Goal: Information Seeking & Learning: Learn about a topic

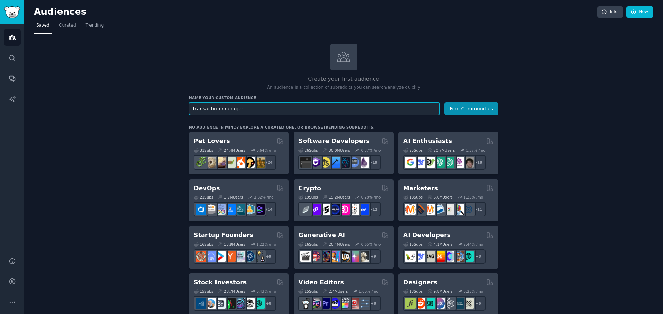
drag, startPoint x: 261, startPoint y: 112, endPoint x: 176, endPoint y: 117, distance: 85.3
click at [265, 109] on input "transaction manager" at bounding box center [314, 108] width 251 height 13
type input "transaction manager - property"
click at [444, 102] on button "Find Communities" at bounding box center [471, 108] width 54 height 13
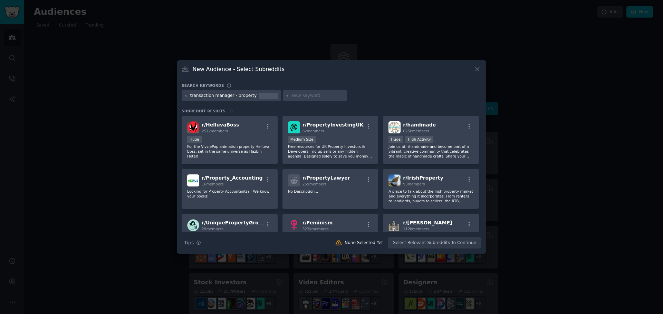
click at [474, 68] on icon at bounding box center [476, 69] width 7 height 7
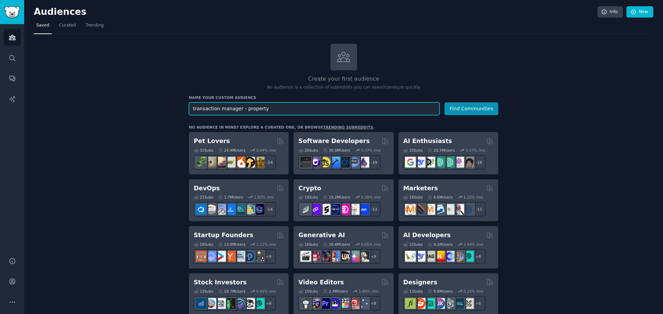
drag, startPoint x: 277, startPoint y: 109, endPoint x: 131, endPoint y: 114, distance: 145.7
type input "commercial real estate sales"
click at [444, 102] on button "Find Communities" at bounding box center [471, 108] width 54 height 13
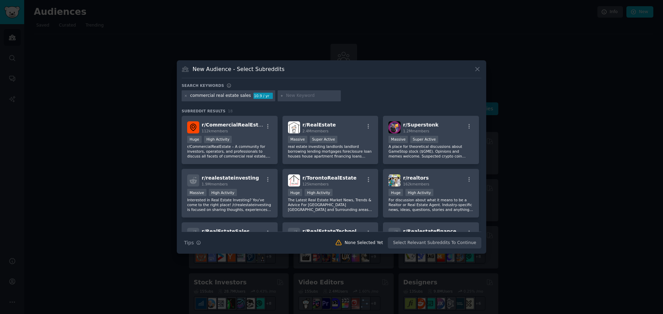
click at [236, 131] on div "112k members" at bounding box center [233, 131] width 62 height 5
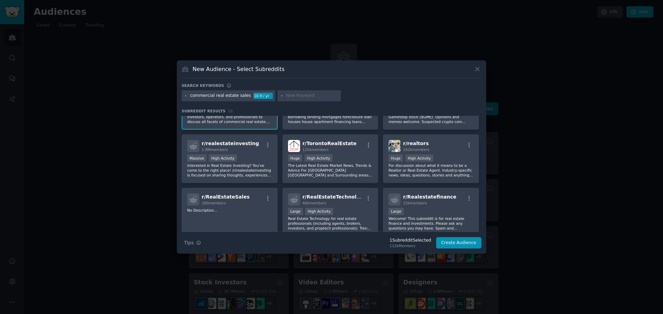
click at [436, 145] on div "r/ realtors 162k members" at bounding box center [430, 146] width 85 height 12
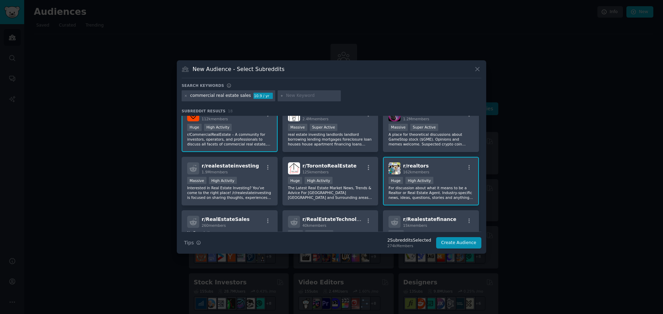
scroll to position [0, 0]
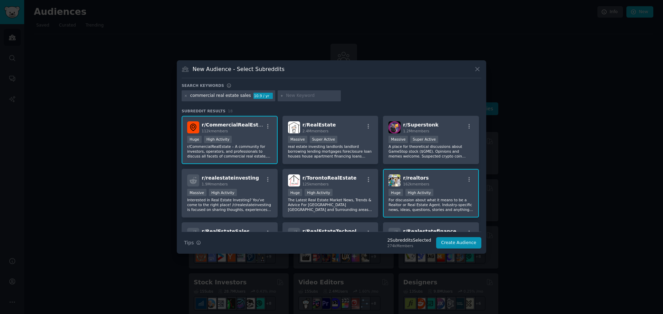
click at [351, 129] on div "r/ RealEstate 2.4M members" at bounding box center [330, 127] width 85 height 12
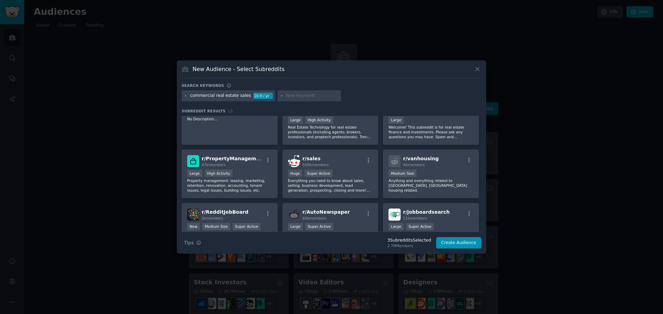
scroll to position [138, 0]
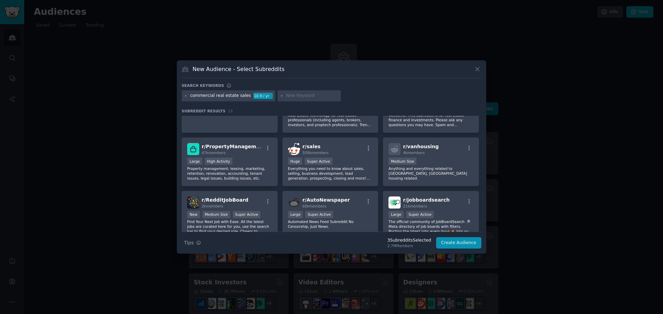
click at [356, 148] on div "r/ sales 509k members" at bounding box center [330, 149] width 85 height 12
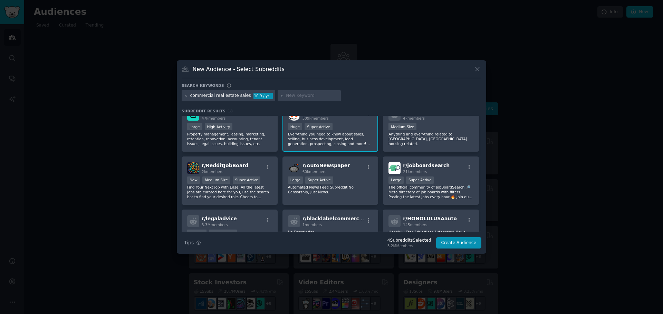
scroll to position [207, 0]
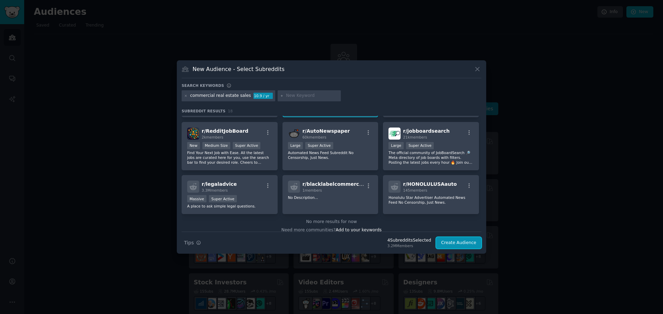
click at [462, 239] on button "Create Audience" at bounding box center [459, 243] width 46 height 12
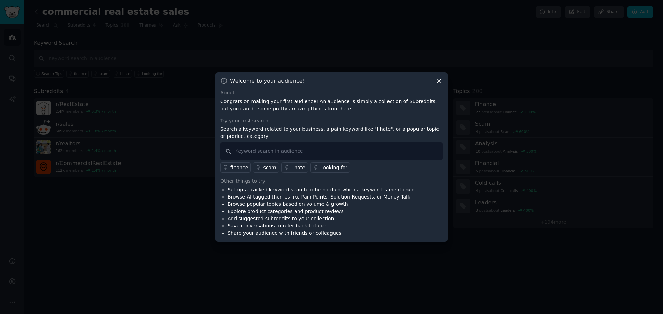
click at [441, 82] on icon at bounding box center [438, 80] width 7 height 7
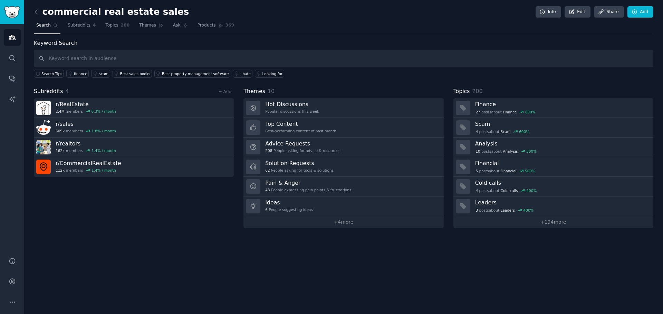
click at [347, 126] on link "Top Content Best-performing content of past month" at bounding box center [343, 128] width 200 height 20
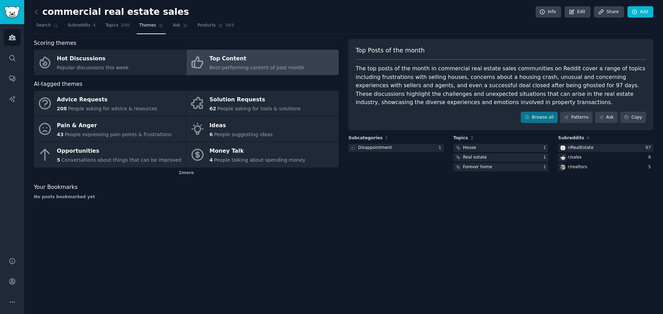
click at [101, 127] on div "Pain & Anger" at bounding box center [114, 125] width 115 height 11
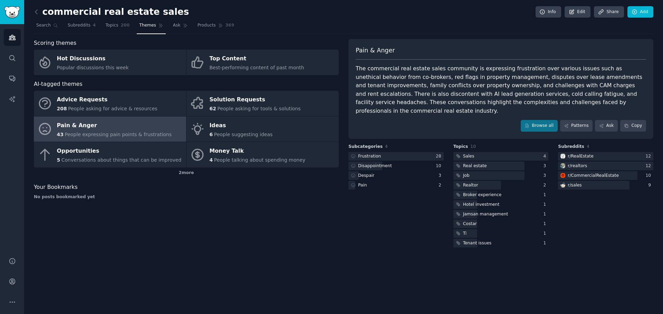
click at [411, 152] on div at bounding box center [395, 156] width 95 height 9
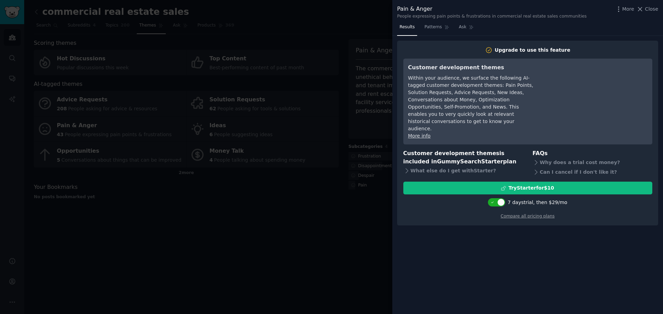
click at [288, 223] on div at bounding box center [331, 157] width 663 height 314
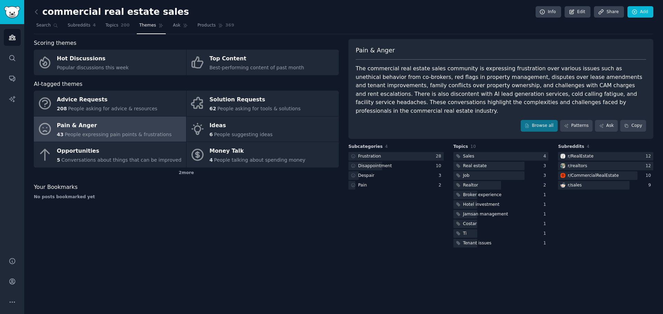
click at [99, 156] on div "Opportunities" at bounding box center [119, 151] width 125 height 11
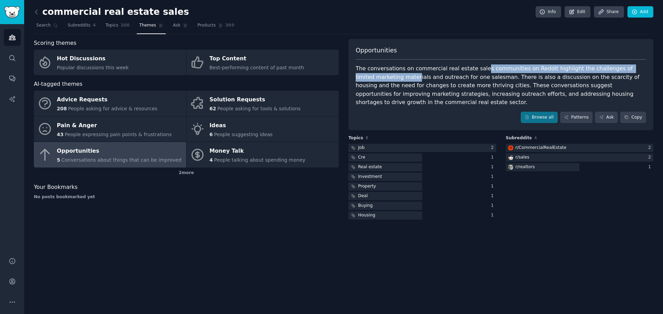
drag, startPoint x: 369, startPoint y: 80, endPoint x: 472, endPoint y: 71, distance: 103.6
click at [472, 71] on div "The conversations on commercial real estate sales communities on Reddit highlig…" at bounding box center [500, 86] width 290 height 42
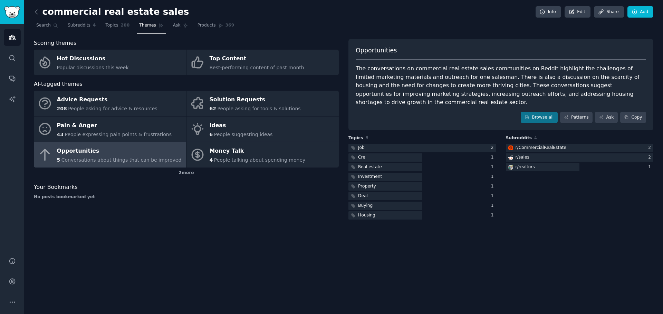
click at [446, 87] on div "The conversations on commercial real estate sales communities on Reddit highlig…" at bounding box center [500, 86] width 290 height 42
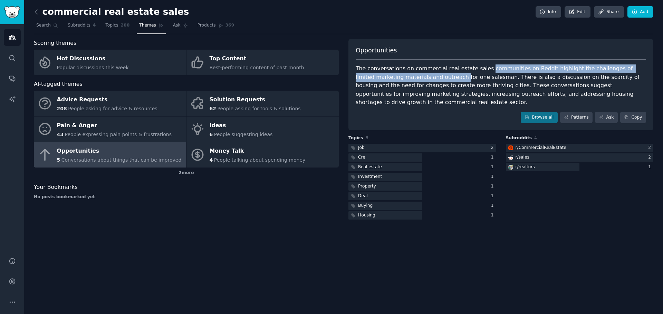
drag, startPoint x: 431, startPoint y: 75, endPoint x: 476, endPoint y: 70, distance: 45.5
click at [476, 70] on div "The conversations on commercial real estate sales communities on Reddit highlig…" at bounding box center [500, 86] width 290 height 42
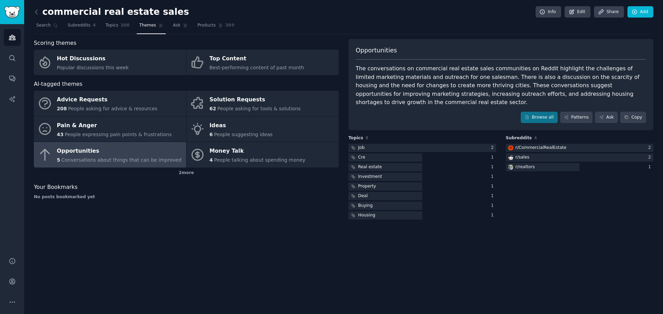
click at [479, 77] on div "The conversations on commercial real estate sales communities on Reddit highlig…" at bounding box center [500, 86] width 290 height 42
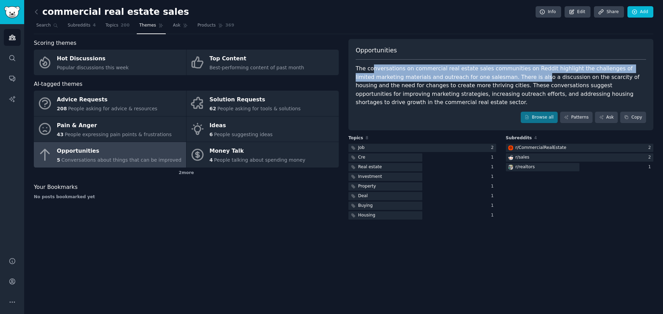
drag, startPoint x: 370, startPoint y: 69, endPoint x: 483, endPoint y: 79, distance: 112.9
click at [483, 79] on div "The conversations on commercial real estate sales communities on Reddit highlig…" at bounding box center [500, 86] width 290 height 42
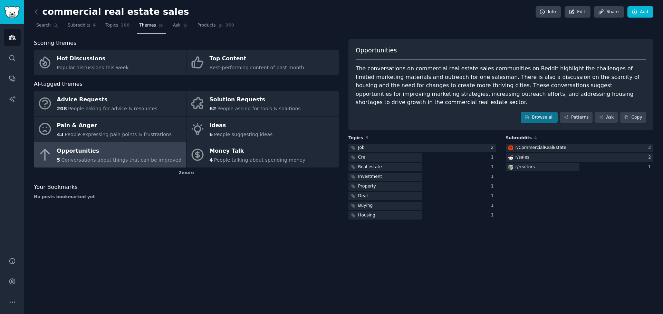
click at [458, 90] on div "The conversations on commercial real estate sales communities on Reddit highlig…" at bounding box center [500, 86] width 290 height 42
click at [537, 145] on div "r/ CommercialRealEstate" at bounding box center [540, 148] width 51 height 6
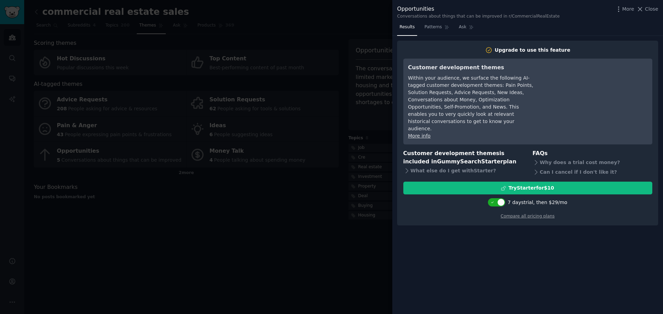
click at [272, 270] on div at bounding box center [331, 157] width 663 height 314
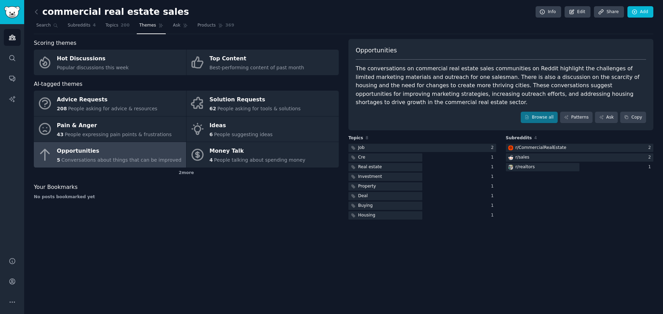
click at [77, 133] on span "People expressing pain points & frustrations" at bounding box center [118, 135] width 107 height 6
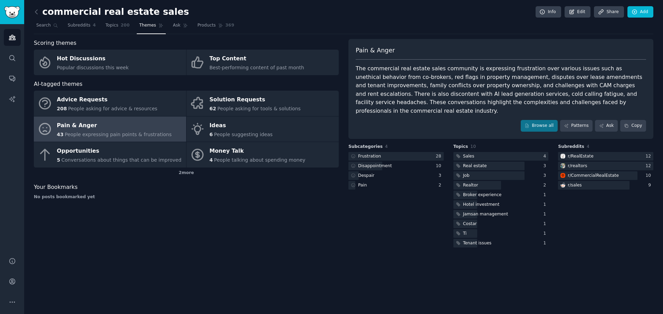
click at [232, 129] on div "Ideas" at bounding box center [240, 125] width 63 height 11
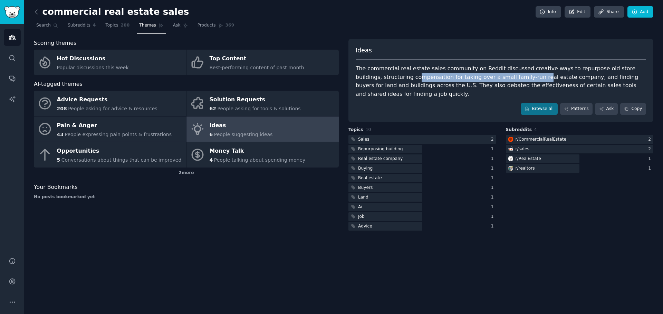
drag, startPoint x: 391, startPoint y: 79, endPoint x: 504, endPoint y: 81, distance: 113.2
click at [504, 81] on div "The commercial real estate sales community on Reddit discussed creative ways to…" at bounding box center [500, 82] width 290 height 34
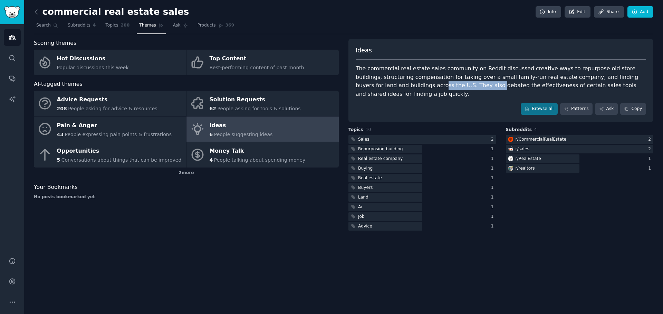
drag, startPoint x: 390, startPoint y: 86, endPoint x: 441, endPoint y: 89, distance: 51.1
click at [441, 88] on div "The commercial real estate sales community on Reddit discussed creative ways to…" at bounding box center [500, 82] width 290 height 34
click at [421, 104] on div "Browse all Patterns Ask Copy" at bounding box center [500, 109] width 290 height 12
click at [237, 97] on div "Solution Requests" at bounding box center [254, 100] width 91 height 11
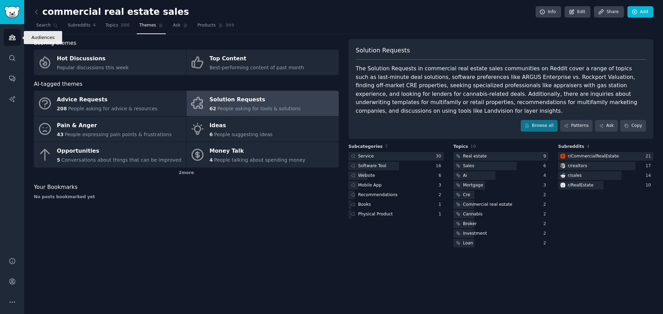
click at [12, 37] on icon "Sidebar" at bounding box center [12, 37] width 7 height 7
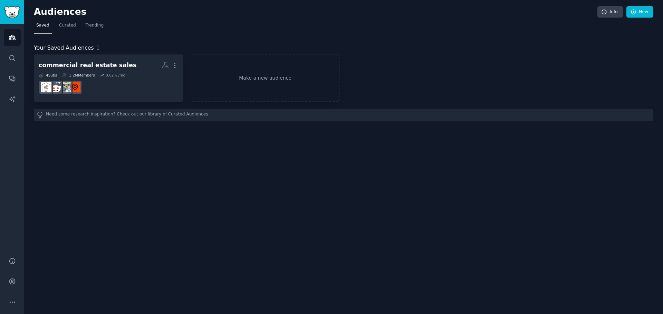
click at [85, 69] on div "commercial real estate sales" at bounding box center [88, 65] width 98 height 9
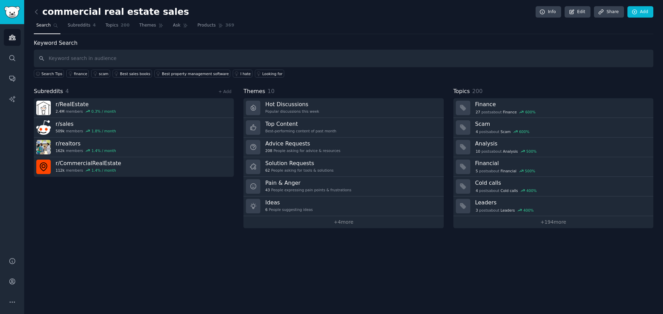
click at [303, 108] on div "Hot Discussions Popular discussions this week" at bounding box center [292, 108] width 54 height 14
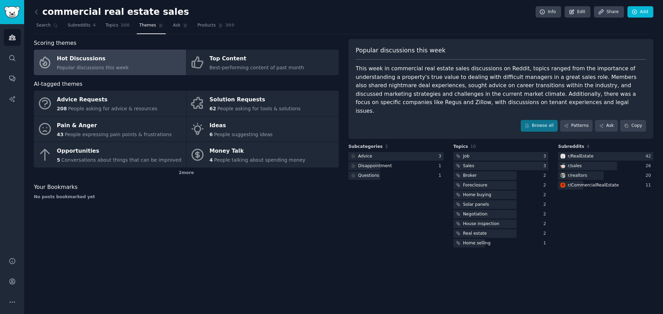
click at [111, 126] on div "Pain & Anger" at bounding box center [114, 125] width 115 height 11
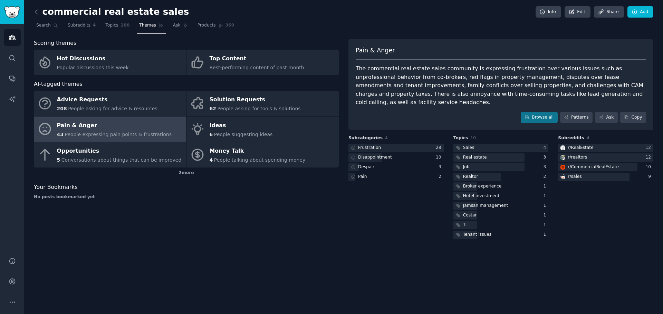
click at [70, 161] on span "Conversations about things that can be improved" at bounding box center [121, 160] width 120 height 6
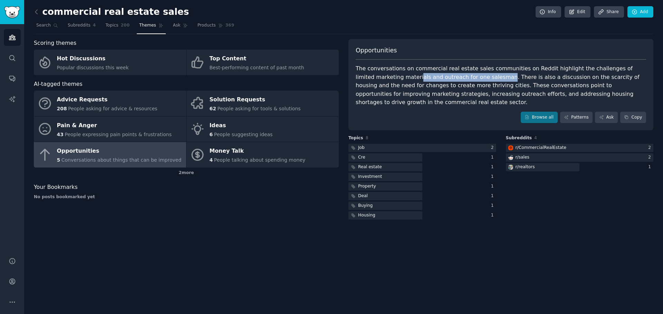
drag, startPoint x: 372, startPoint y: 78, endPoint x: 453, endPoint y: 77, distance: 80.7
click at [453, 77] on div "The conversations on commercial real estate sales communities on Reddit highlig…" at bounding box center [500, 86] width 290 height 42
click at [447, 66] on div "The conversations on commercial real estate sales communities on Reddit highlig…" at bounding box center [500, 86] width 290 height 42
click at [554, 145] on div "r/ CommercialRealEstate" at bounding box center [540, 148] width 51 height 6
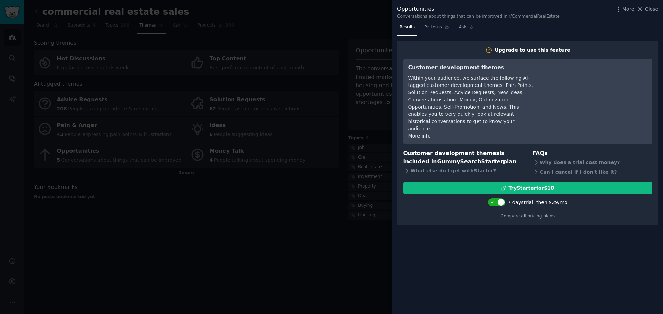
click at [165, 274] on div at bounding box center [331, 157] width 663 height 314
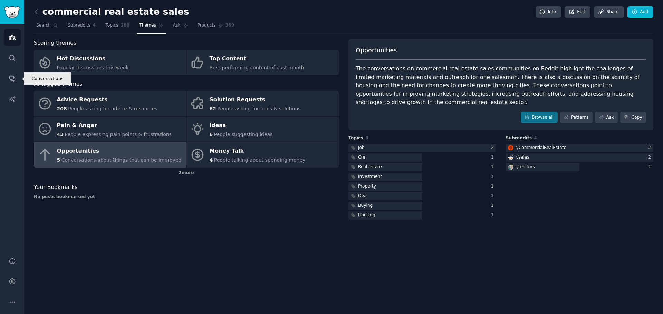
click at [11, 82] on link "Conversations" at bounding box center [12, 78] width 17 height 17
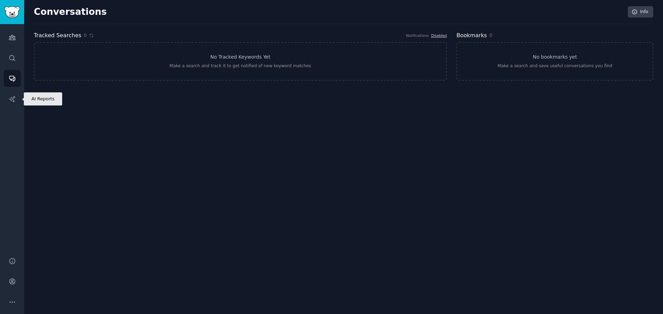
click at [14, 98] on icon "Sidebar" at bounding box center [12, 99] width 7 height 7
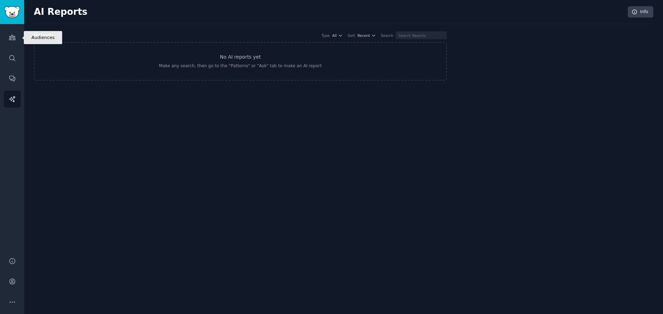
click at [14, 38] on icon "Sidebar" at bounding box center [12, 37] width 6 height 5
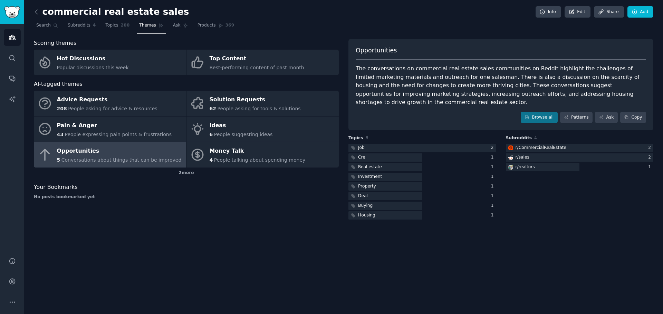
click at [97, 99] on div "Advice Requests" at bounding box center [107, 100] width 100 height 11
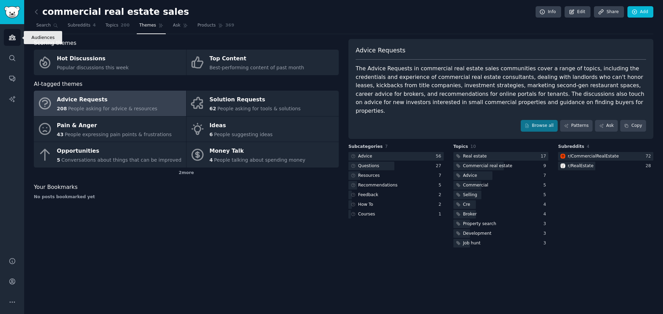
click at [12, 36] on icon "Sidebar" at bounding box center [12, 37] width 7 height 7
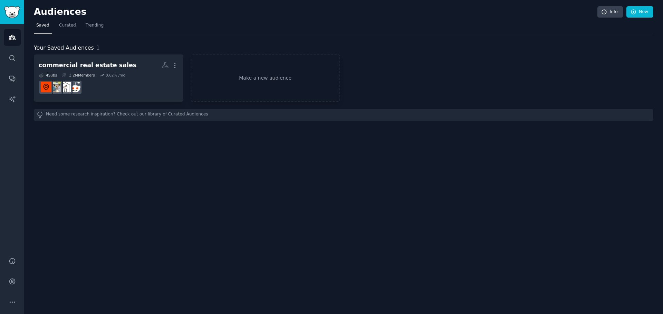
click at [102, 76] on div "0.62 % /mo" at bounding box center [113, 75] width 26 height 5
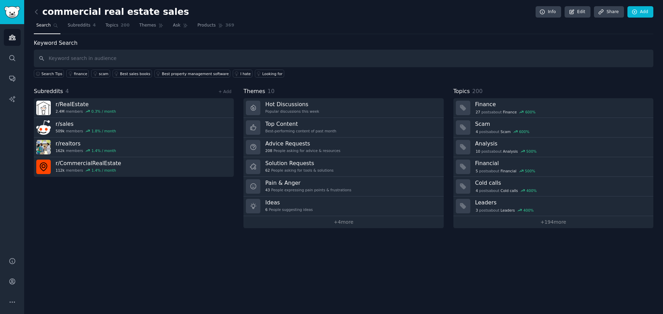
click at [311, 150] on div "208 People asking for advice & resources" at bounding box center [302, 150] width 75 height 5
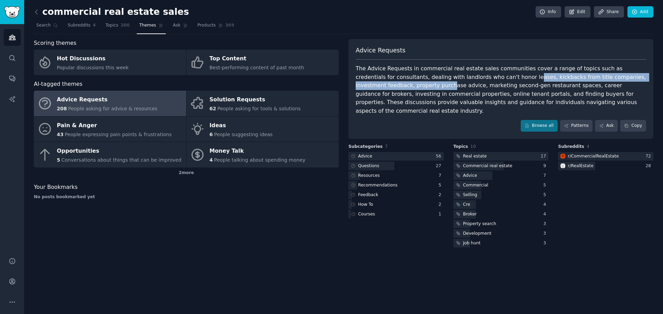
drag, startPoint x: 390, startPoint y: 82, endPoint x: 484, endPoint y: 78, distance: 93.9
click at [484, 78] on div "The Advice Requests in commercial real estate sales communities cover a range o…" at bounding box center [500, 90] width 290 height 51
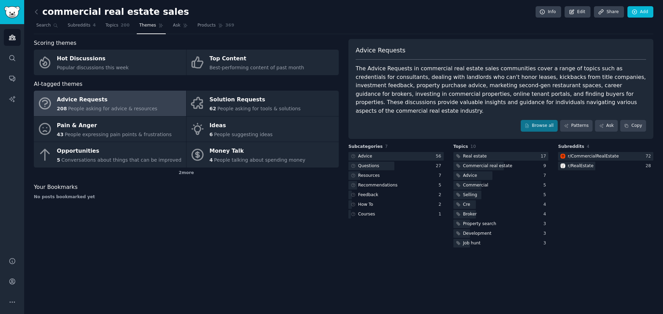
click at [488, 84] on div "The Advice Requests in commercial real estate sales communities cover a range o…" at bounding box center [500, 90] width 290 height 51
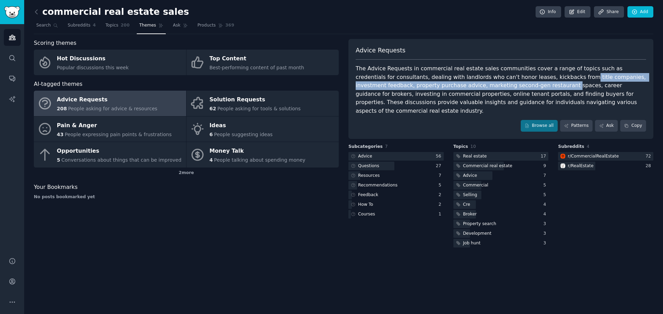
drag, startPoint x: 500, startPoint y: 82, endPoint x: 534, endPoint y: 80, distance: 34.2
click at [534, 80] on div "The Advice Requests in commercial real estate sales communities cover a range o…" at bounding box center [500, 90] width 290 height 51
click at [497, 89] on div "The Advice Requests in commercial real estate sales communities cover a range o…" at bounding box center [500, 90] width 290 height 51
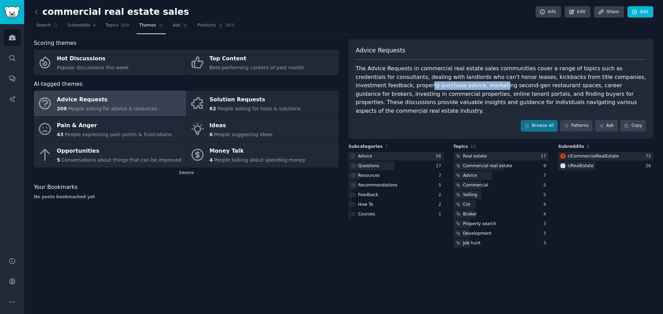
drag, startPoint x: 371, startPoint y: 87, endPoint x: 437, endPoint y: 87, distance: 65.9
click at [437, 87] on div "The Advice Requests in commercial real estate sales communities cover a range o…" at bounding box center [500, 90] width 290 height 51
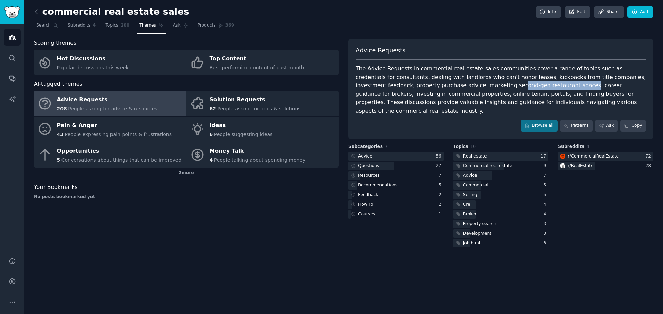
drag, startPoint x: 452, startPoint y: 88, endPoint x: 516, endPoint y: 89, distance: 63.9
click at [516, 89] on div "The Advice Requests in commercial real estate sales communities cover a range o…" at bounding box center [500, 90] width 290 height 51
click at [519, 88] on div "The Advice Requests in commercial real estate sales communities cover a range o…" at bounding box center [500, 90] width 290 height 51
drag, startPoint x: 432, startPoint y: 96, endPoint x: 517, endPoint y: 95, distance: 84.9
click at [517, 95] on div "The Advice Requests in commercial real estate sales communities cover a range o…" at bounding box center [500, 90] width 290 height 51
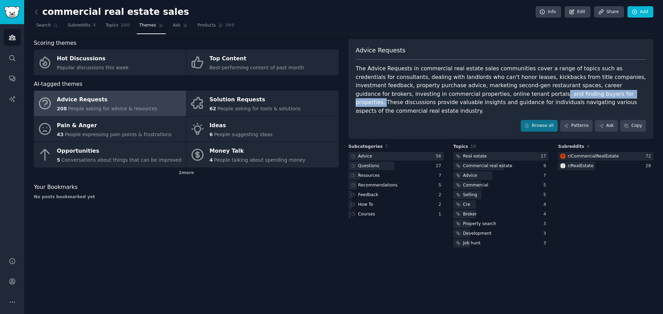
click at [517, 95] on div "The Advice Requests in commercial real estate sales communities cover a range o…" at bounding box center [500, 90] width 290 height 51
click at [544, 120] on link "Browse all" at bounding box center [538, 126] width 37 height 12
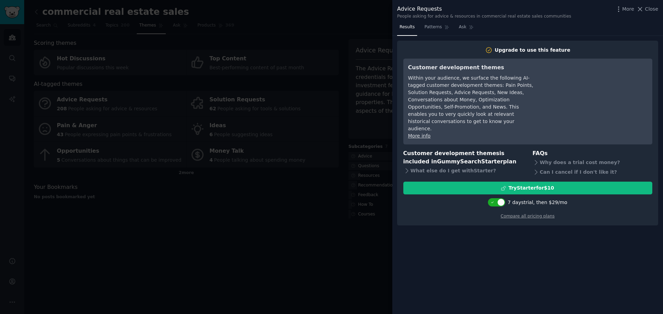
click at [499, 198] on div at bounding box center [496, 202] width 17 height 8
click at [500, 201] on div at bounding box center [500, 202] width 3 height 3
click at [499, 198] on div at bounding box center [496, 202] width 17 height 8
checkbox input "true"
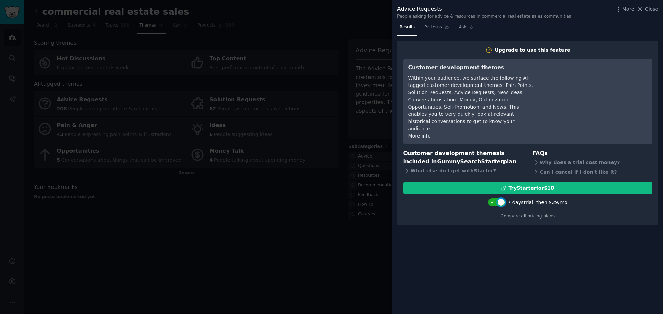
click at [456, 25] on link "Ask" at bounding box center [466, 29] width 20 height 14
